Goal: Task Accomplishment & Management: Manage account settings

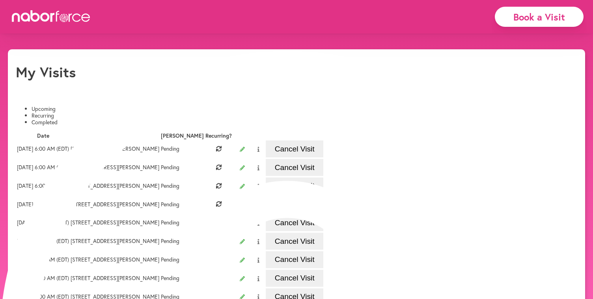
click at [323, 155] on button "Cancel Visit" at bounding box center [295, 148] width 58 height 17
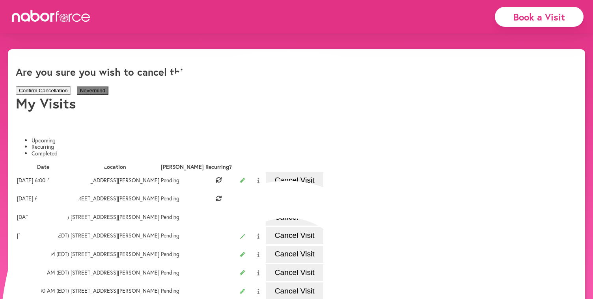
click at [71, 86] on button "Confirm Cancellation" at bounding box center [43, 90] width 55 height 8
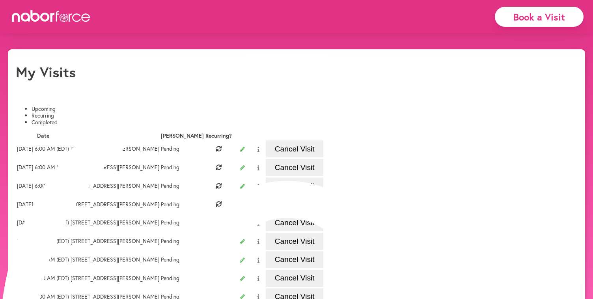
click at [323, 155] on button "Cancel Visit" at bounding box center [295, 148] width 58 height 17
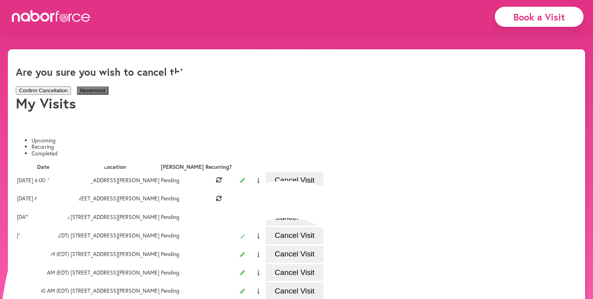
click at [71, 86] on button "Confirm Cancellation" at bounding box center [43, 90] width 55 height 8
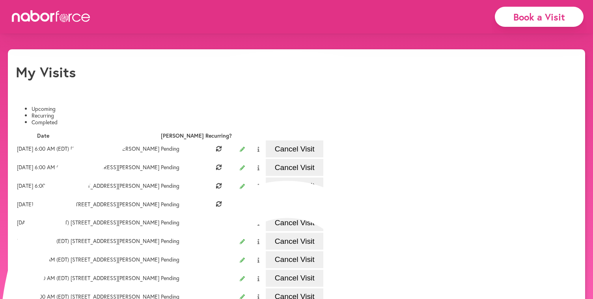
click at [323, 154] on button "Cancel Visit" at bounding box center [295, 148] width 58 height 17
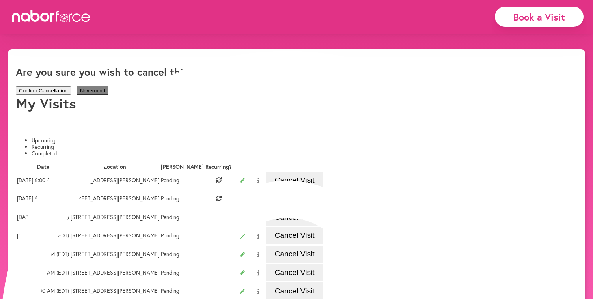
click at [71, 86] on button "Confirm Cancellation" at bounding box center [43, 90] width 55 height 8
